Goal: Task Accomplishment & Management: Manage account settings

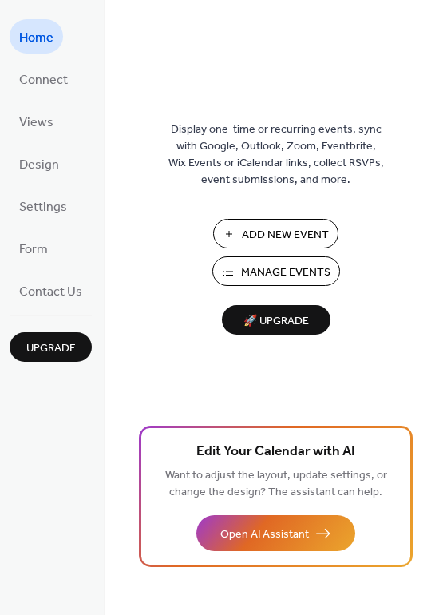
click at [258, 268] on span "Manage Events" at bounding box center [285, 272] width 89 height 17
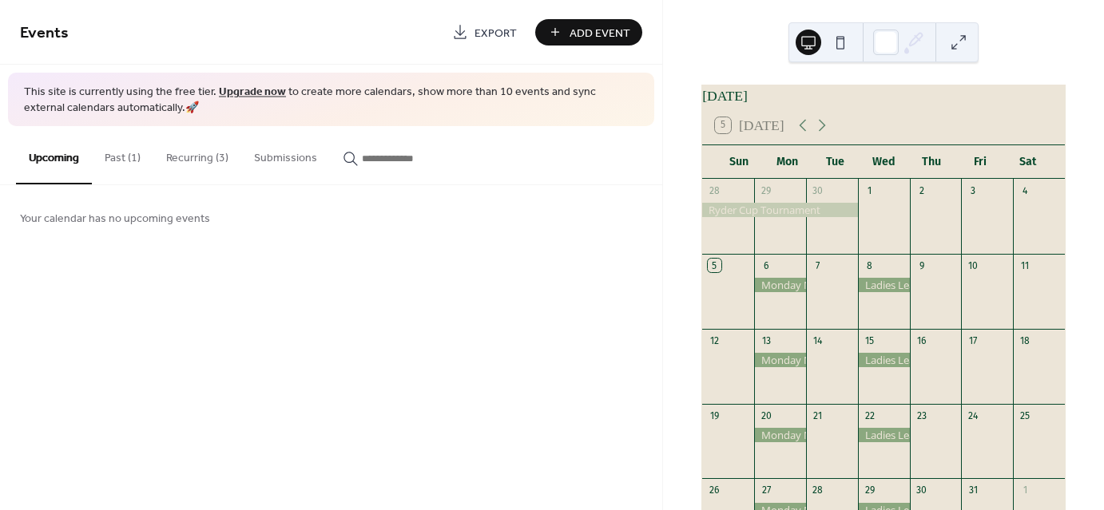
click at [198, 161] on button "Recurring (3)" at bounding box center [197, 154] width 88 height 57
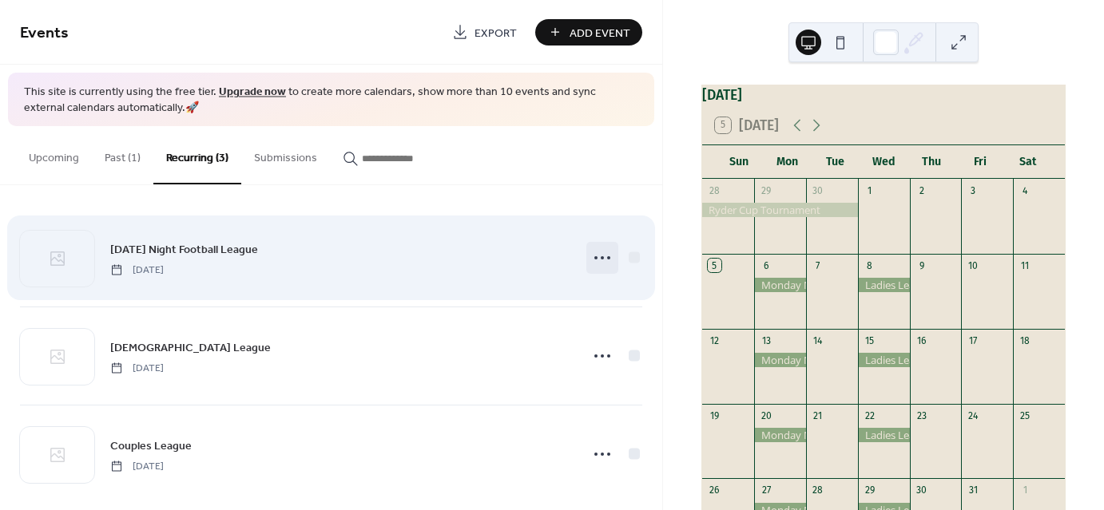
click at [596, 259] on icon at bounding box center [603, 258] width 26 height 26
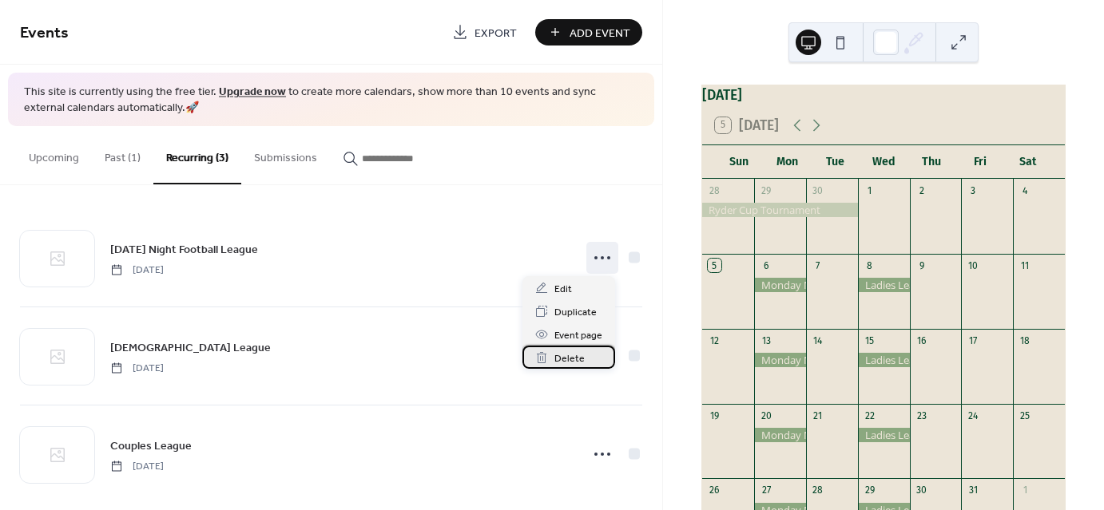
click at [568, 355] on span "Delete" at bounding box center [569, 359] width 30 height 17
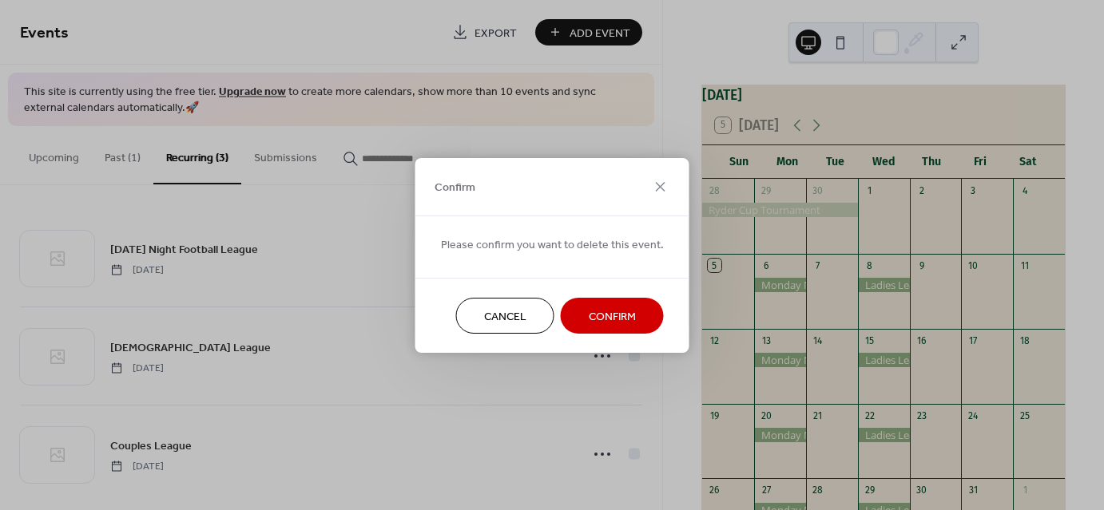
click at [629, 320] on span "Confirm" at bounding box center [612, 316] width 47 height 17
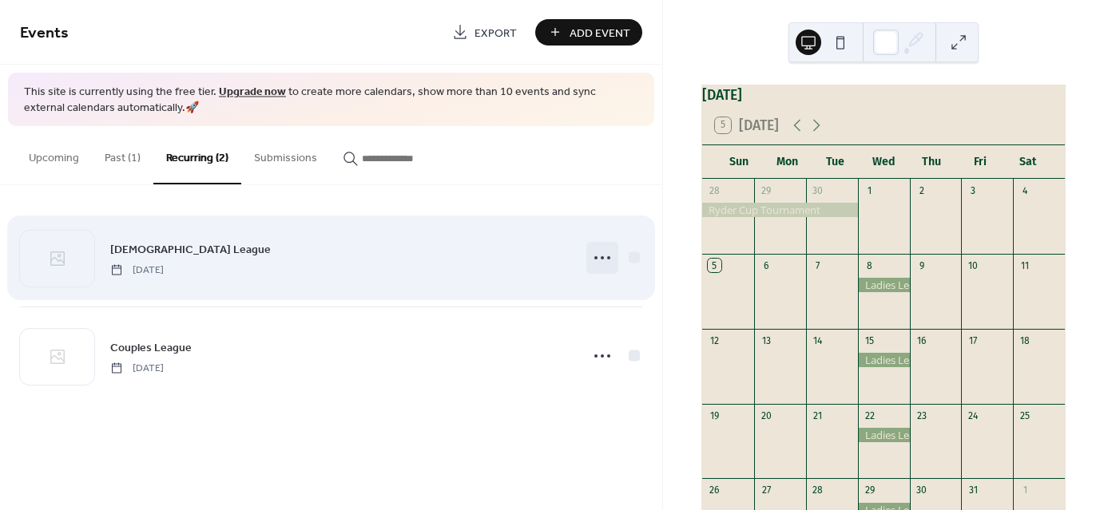
click at [601, 252] on icon at bounding box center [603, 258] width 26 height 26
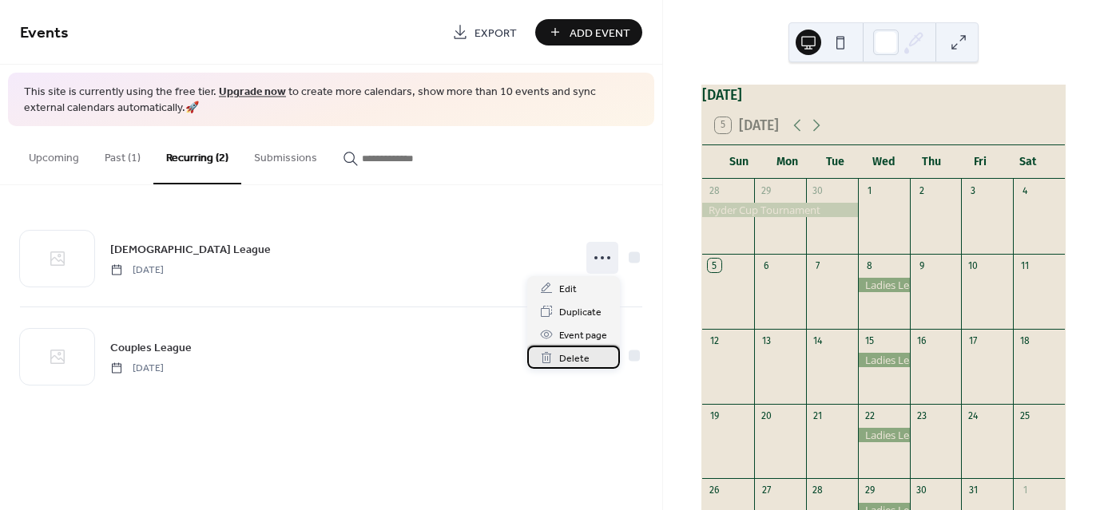
click at [575, 347] on div "Delete" at bounding box center [573, 357] width 93 height 23
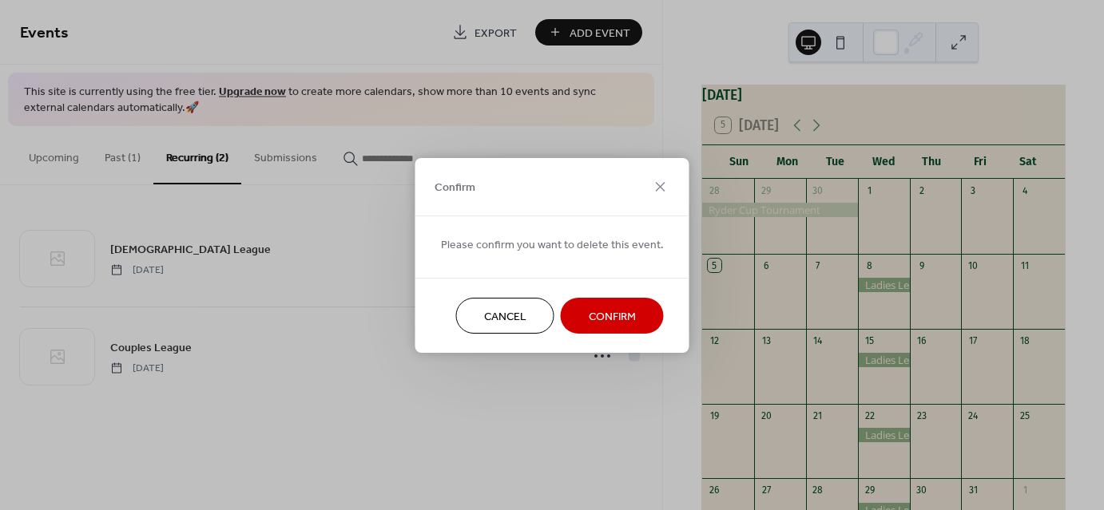
click at [601, 312] on span "Confirm" at bounding box center [612, 316] width 47 height 17
